Goal: Check status

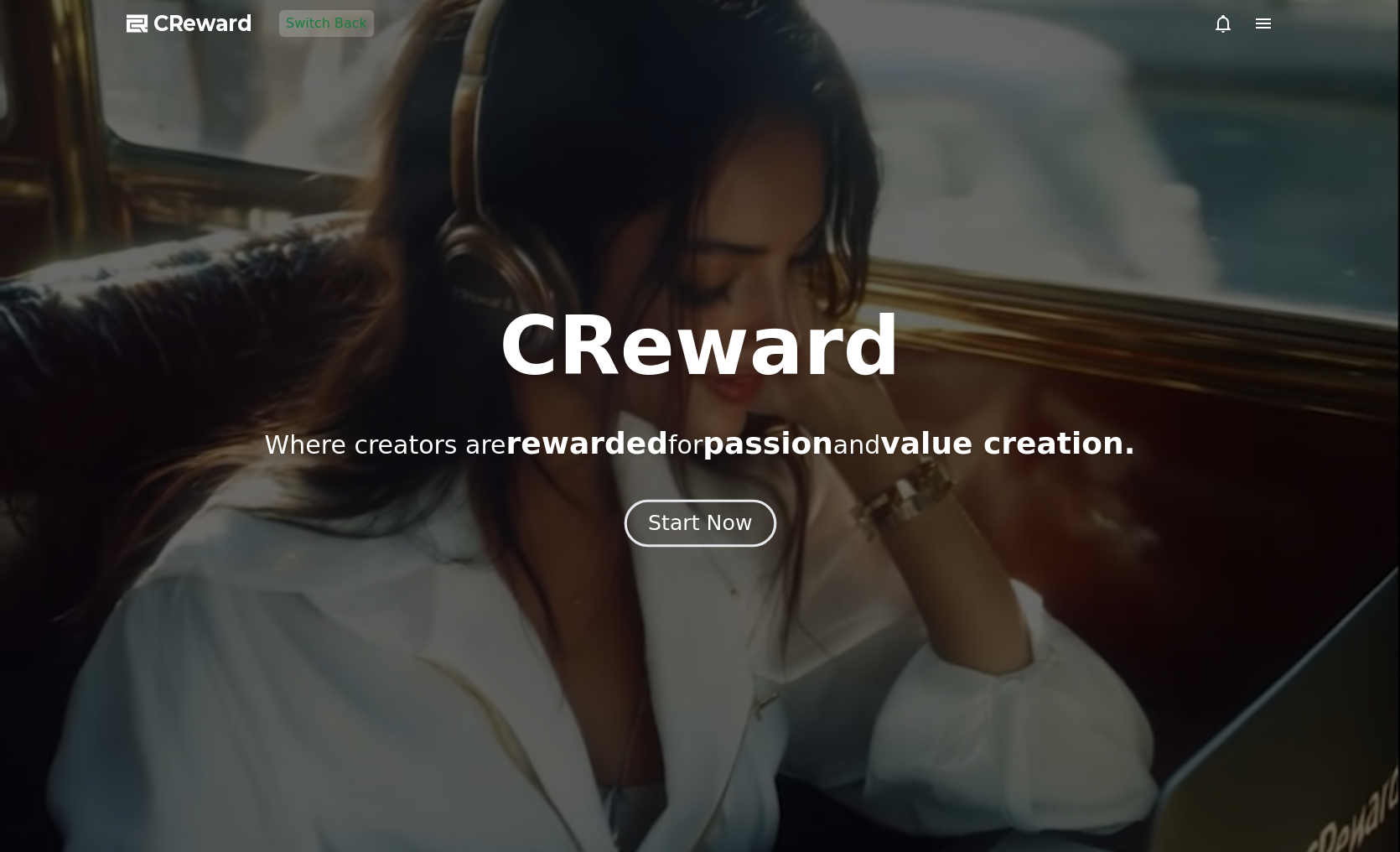
click at [686, 523] on div "Start Now" at bounding box center [700, 523] width 104 height 29
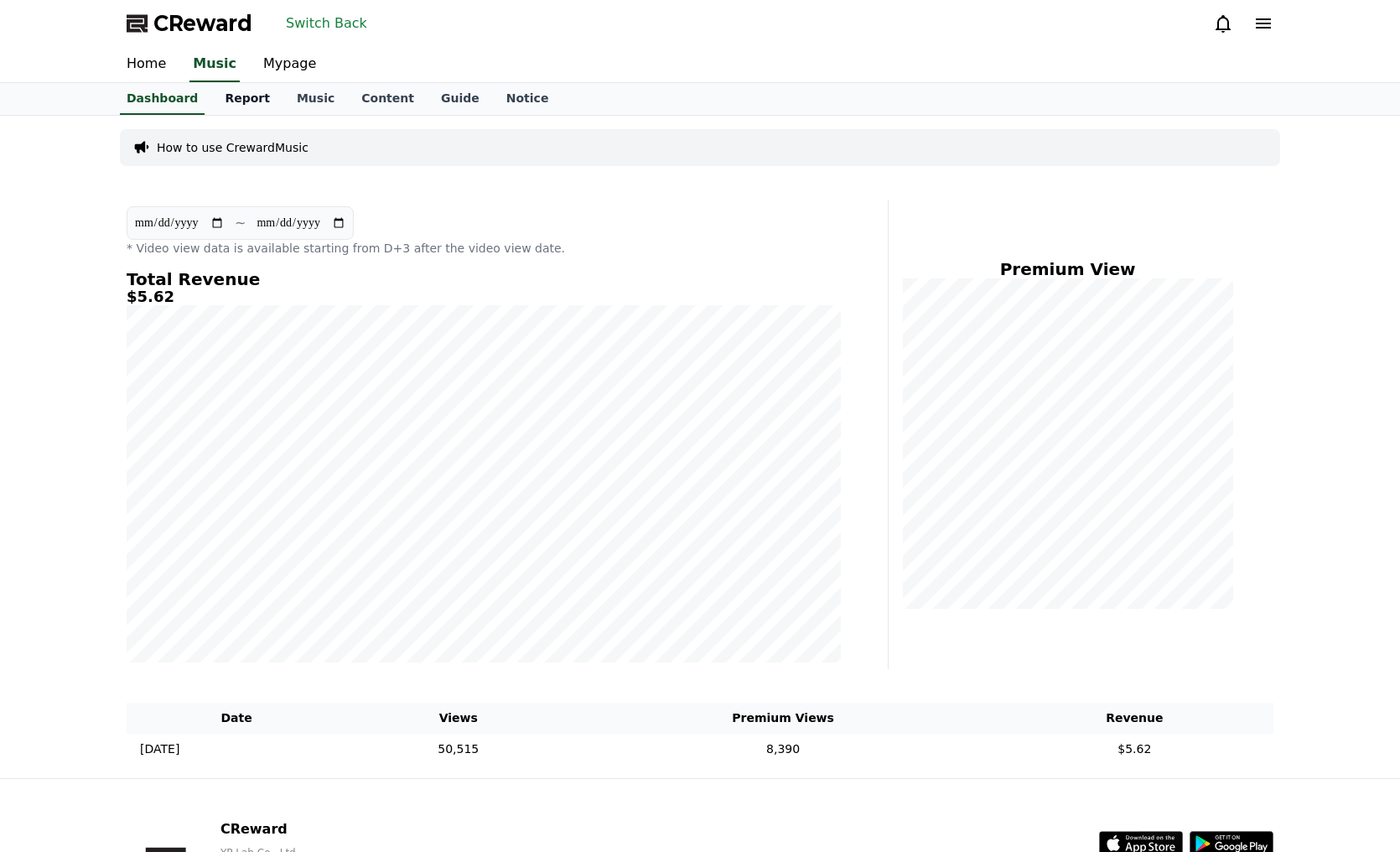
click at [239, 103] on link "Report" at bounding box center [247, 98] width 72 height 32
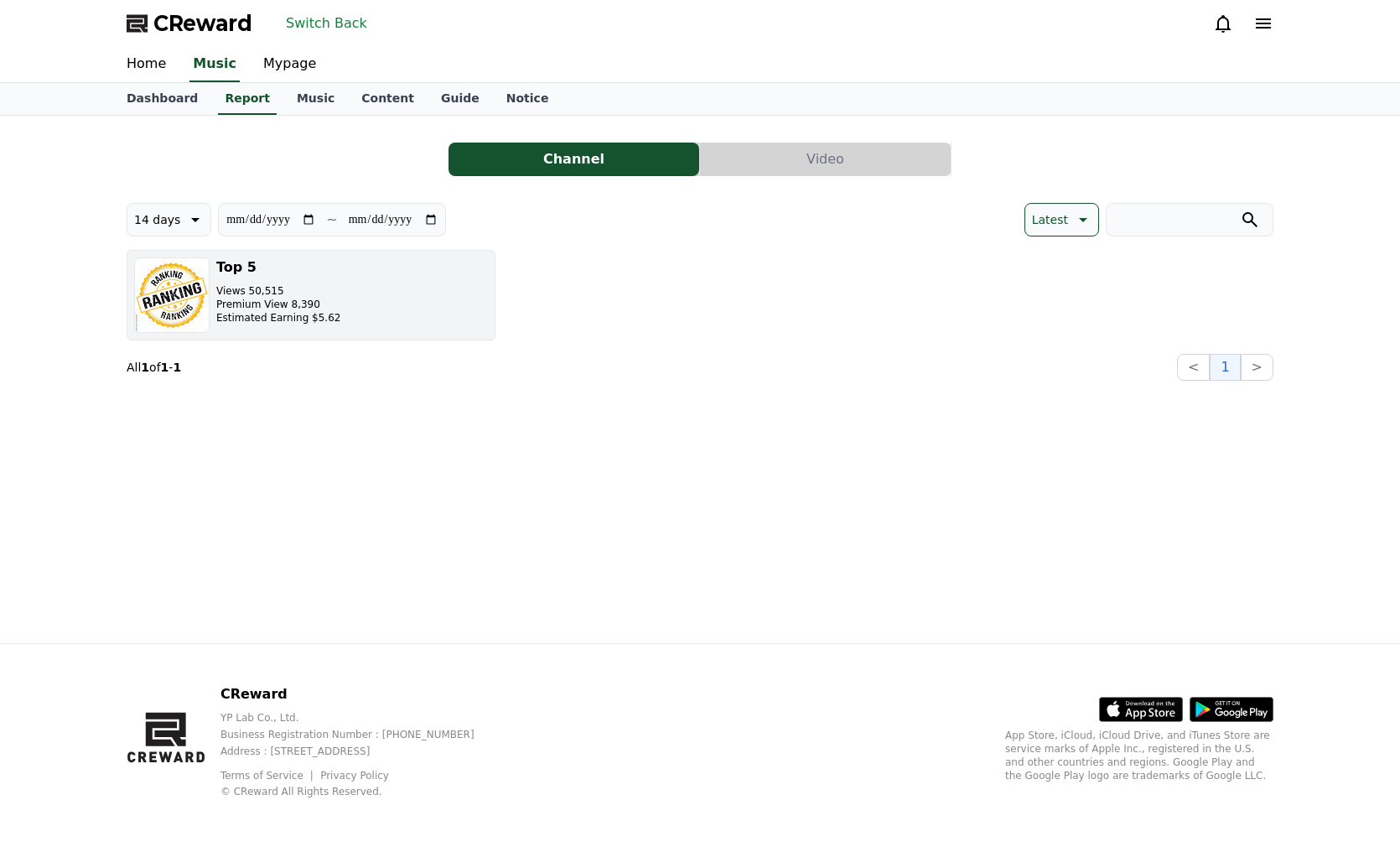
click at [402, 286] on button "Top 5 Views 50,515 Premium View 8,390 Estimated Earning $5.62" at bounding box center [311, 295] width 369 height 90
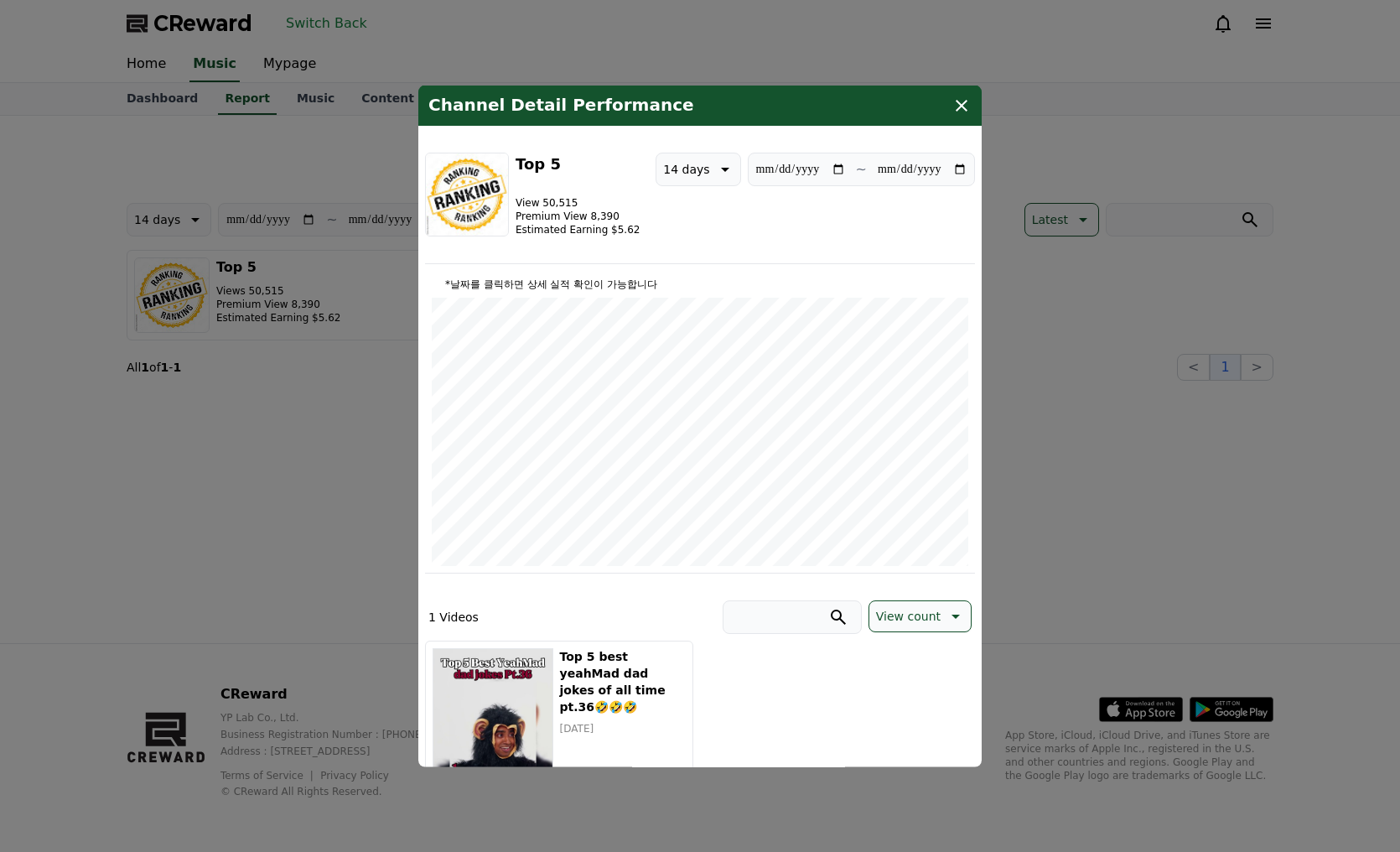
click at [956, 101] on icon "modal" at bounding box center [961, 106] width 20 height 20
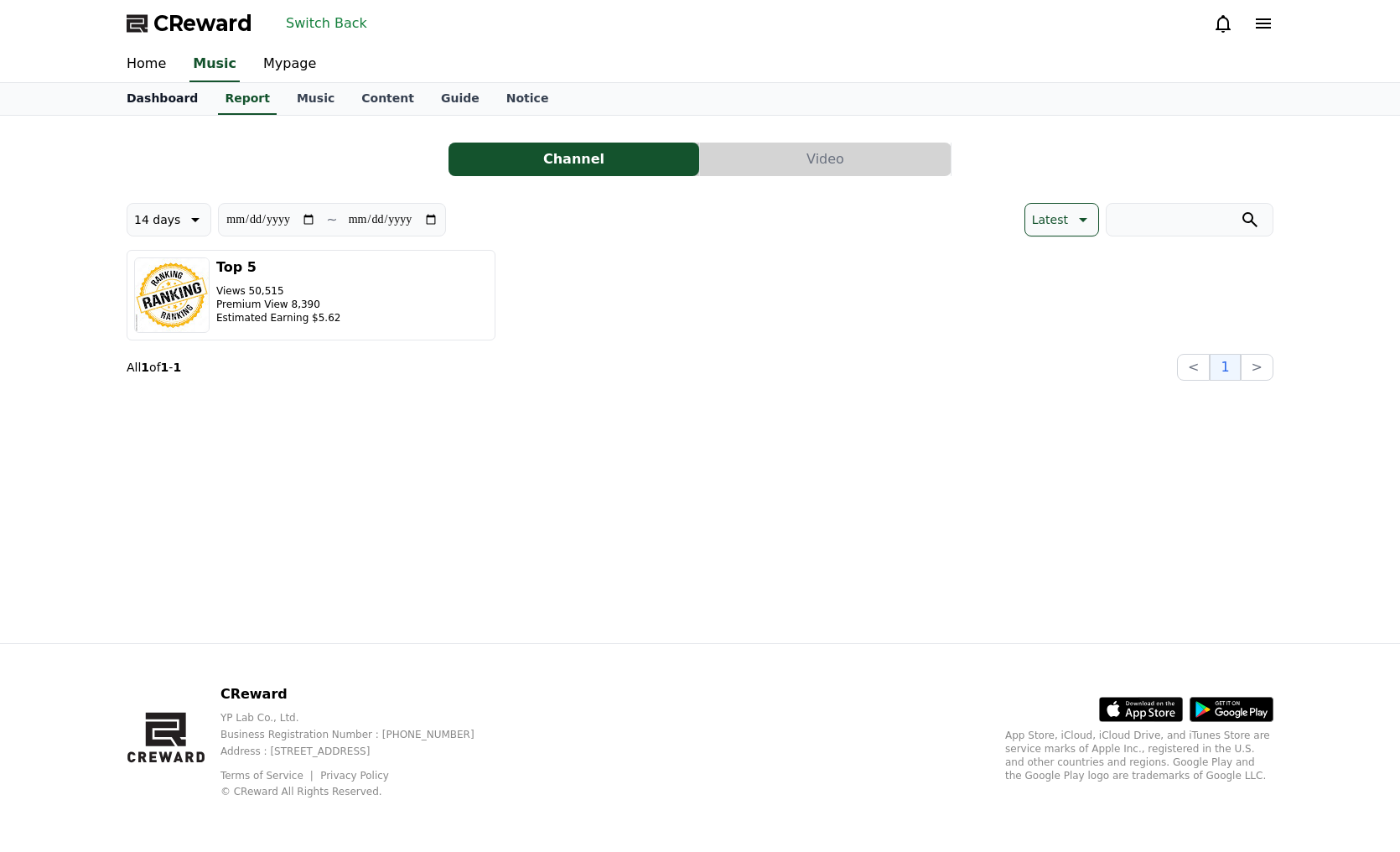
click at [142, 97] on link "Dashboard" at bounding box center [162, 98] width 98 height 32
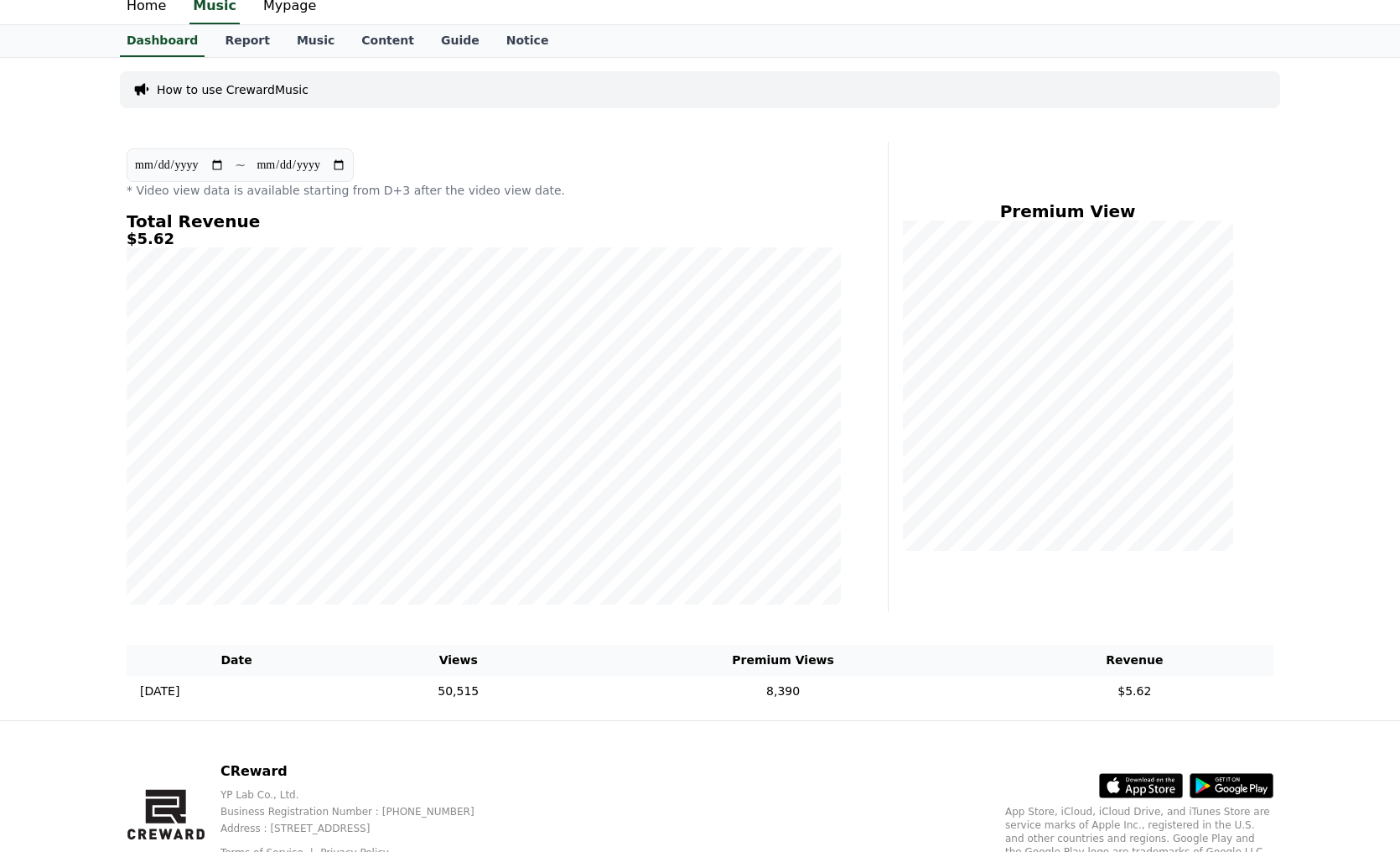
scroll to position [51, 0]
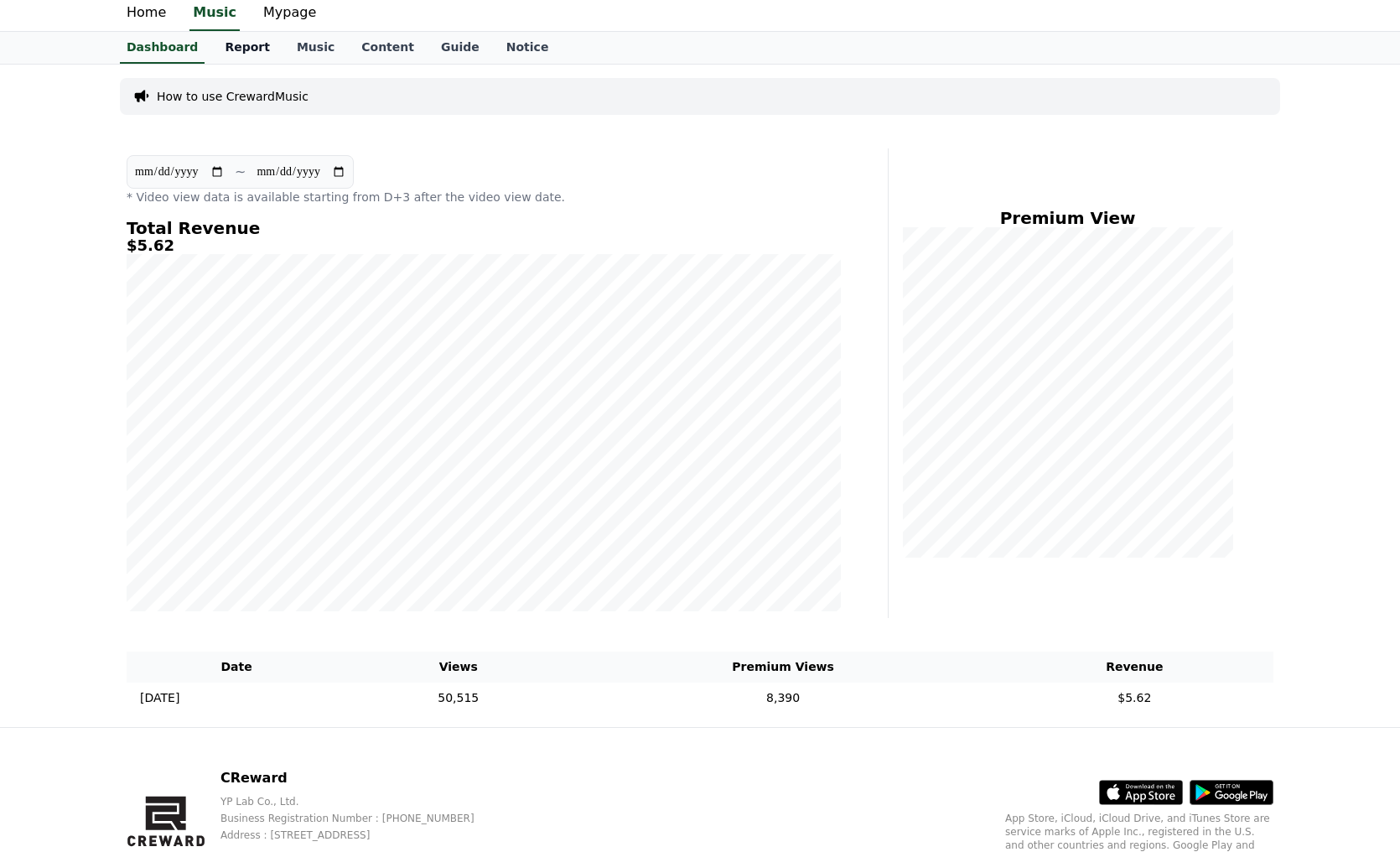
click at [235, 50] on link "Report" at bounding box center [247, 47] width 72 height 32
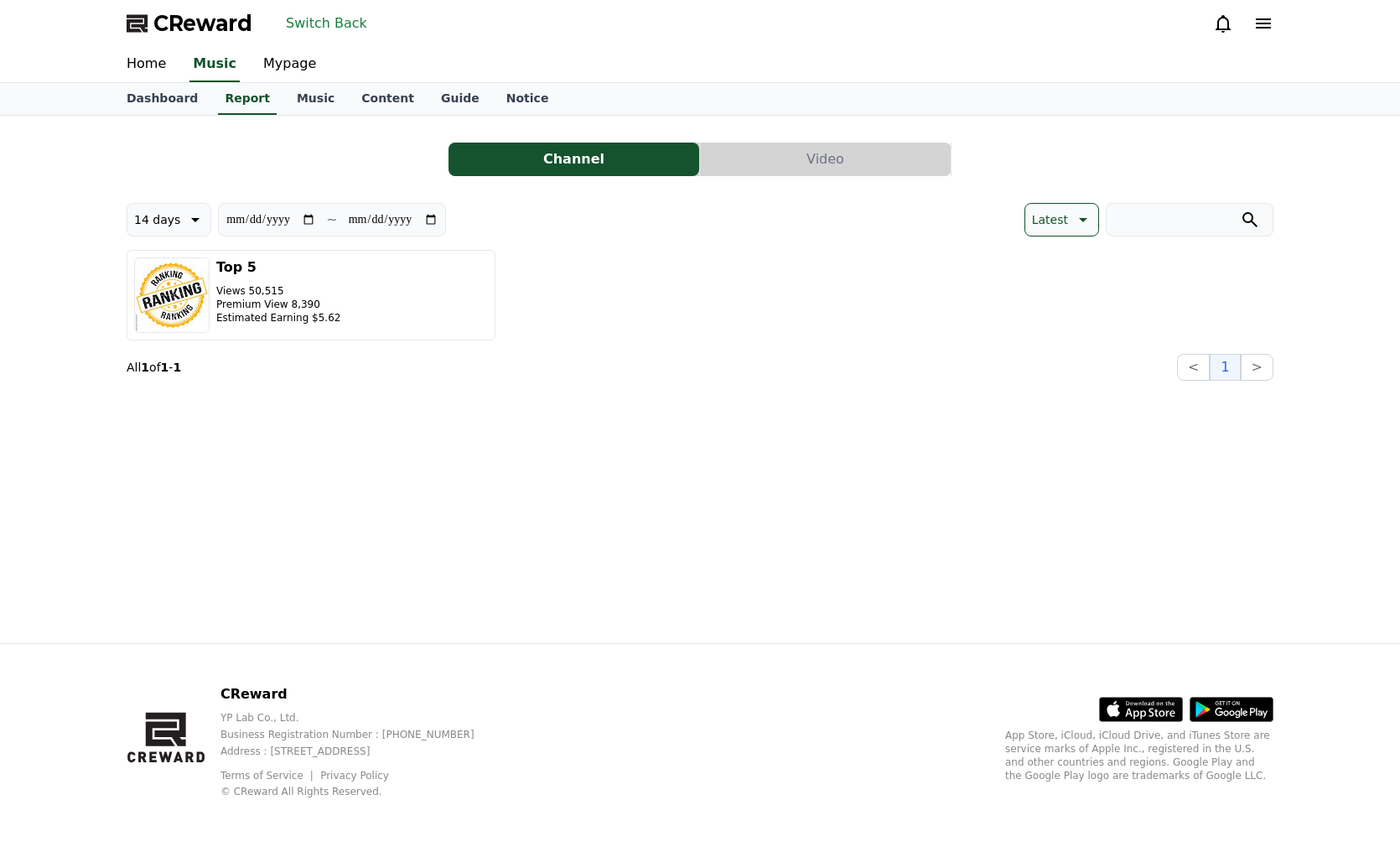
click at [281, 37] on div "CReward Switch Back" at bounding box center [700, 23] width 1173 height 47
click at [309, 26] on button "Switch Back" at bounding box center [326, 23] width 95 height 27
